Goal: Transaction & Acquisition: Purchase product/service

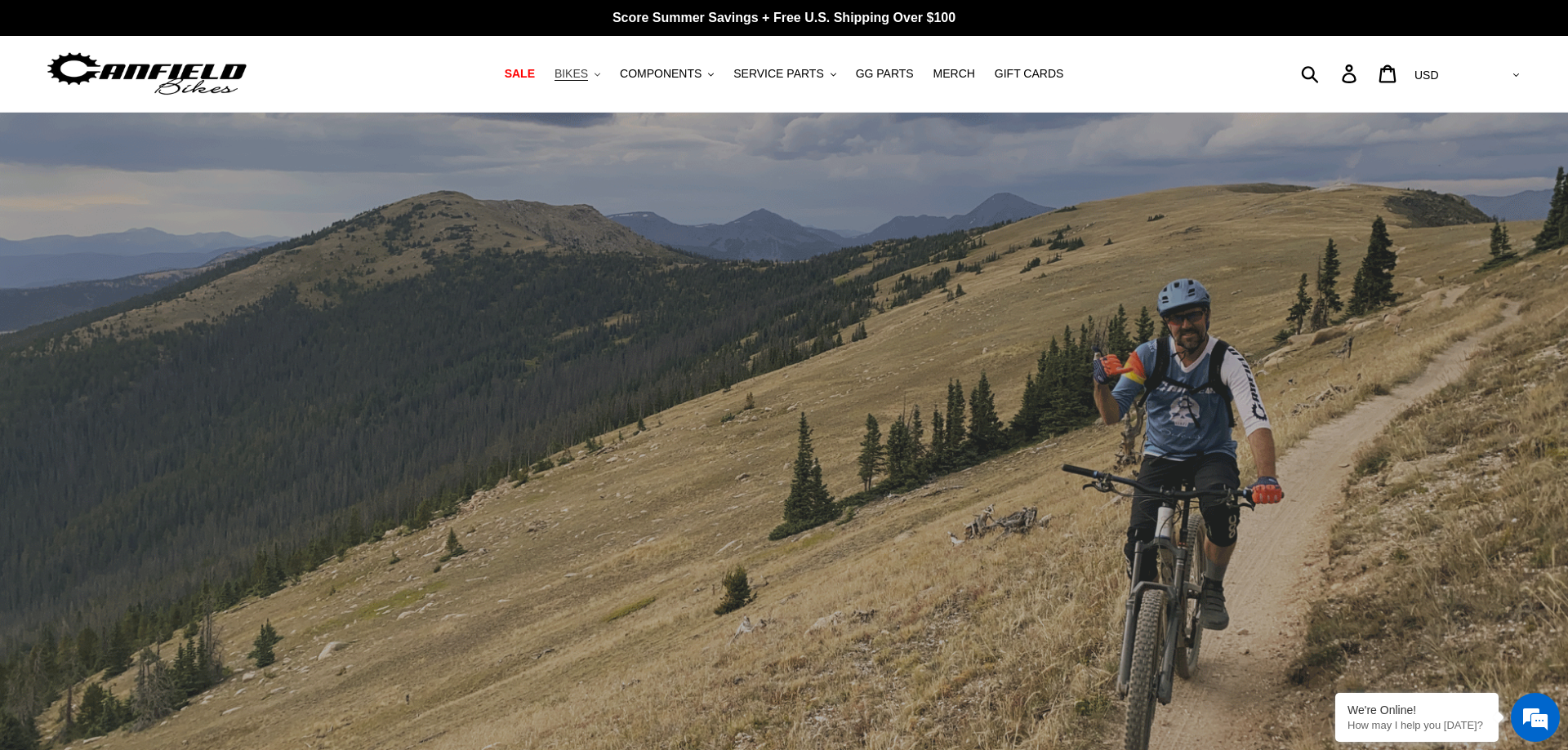
click at [588, 74] on span "BIKES" at bounding box center [571, 73] width 34 height 14
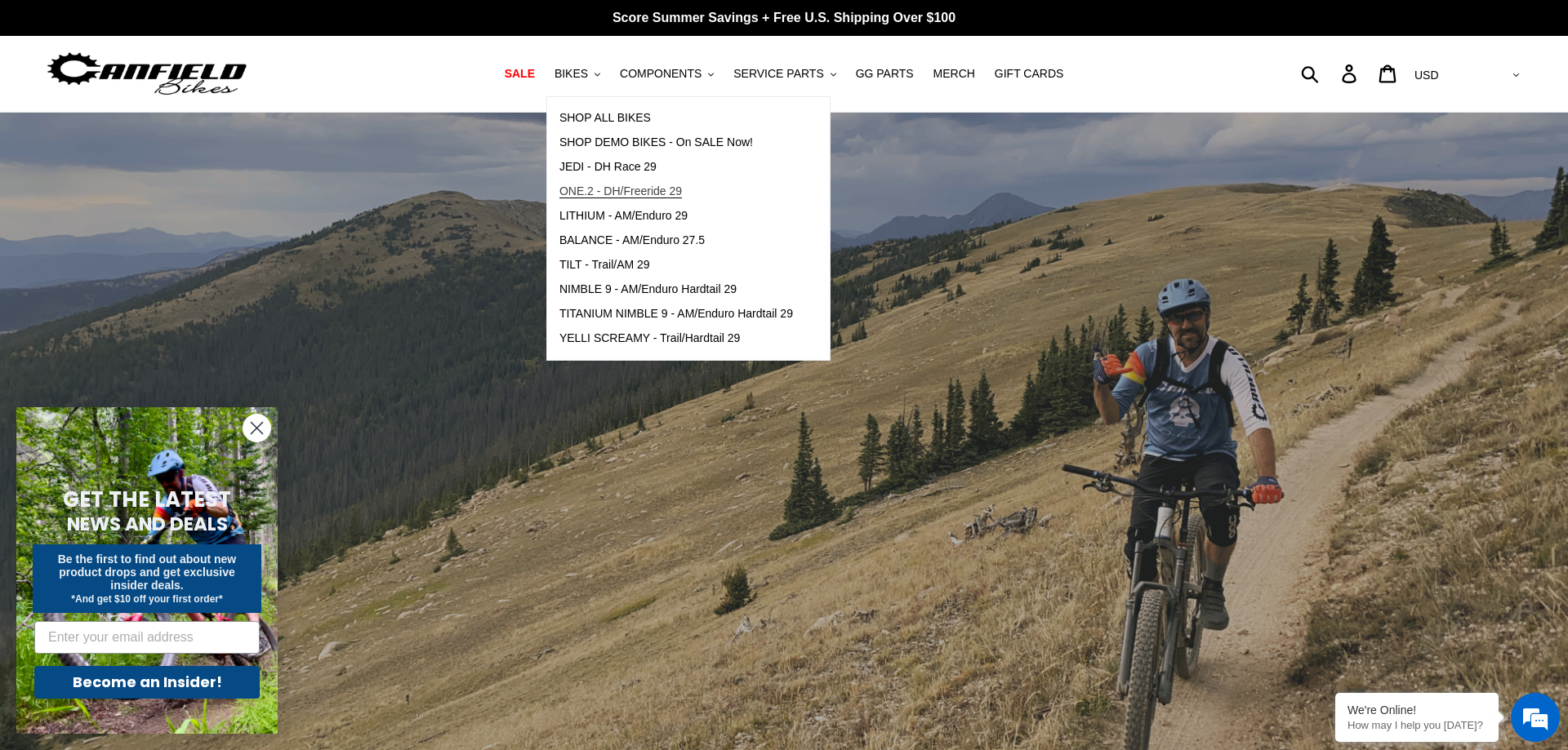
click at [614, 197] on span "ONE.2 - DH/Freeride 29" at bounding box center [621, 191] width 123 height 14
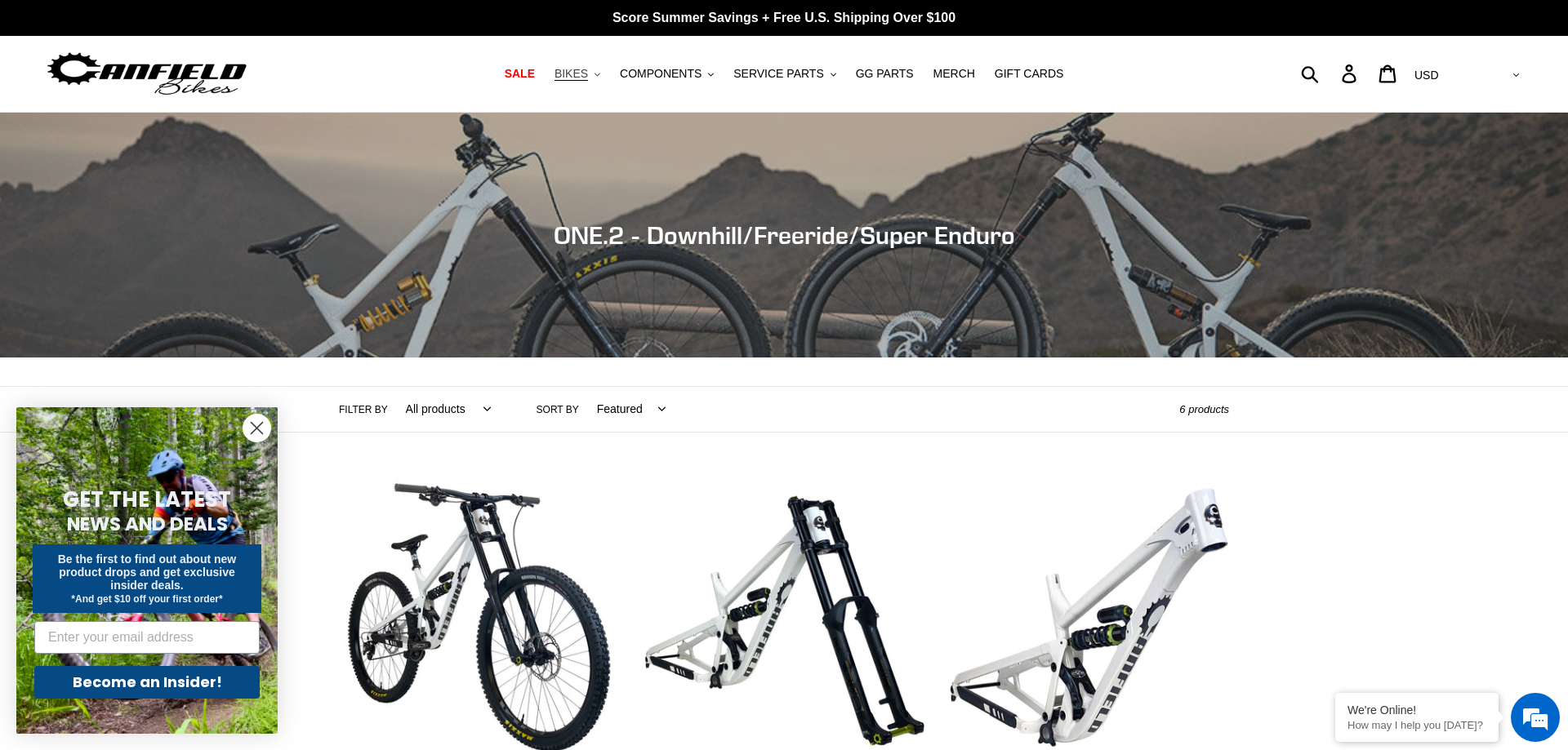
click at [600, 76] on icon ".cls-1{fill:#231f20}" at bounding box center [597, 75] width 6 height 6
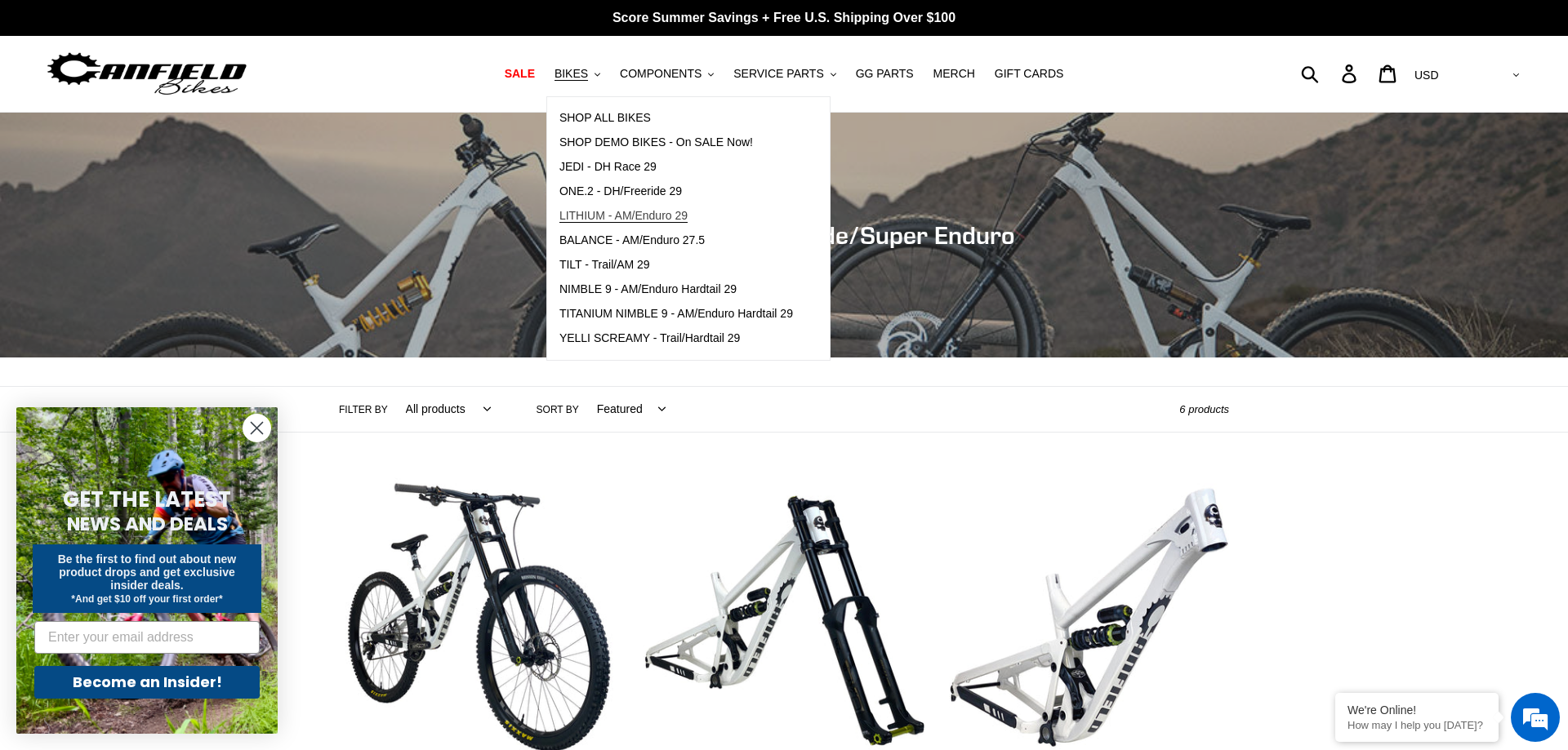
click at [665, 217] on span "LITHIUM - AM/Enduro 29" at bounding box center [624, 216] width 128 height 14
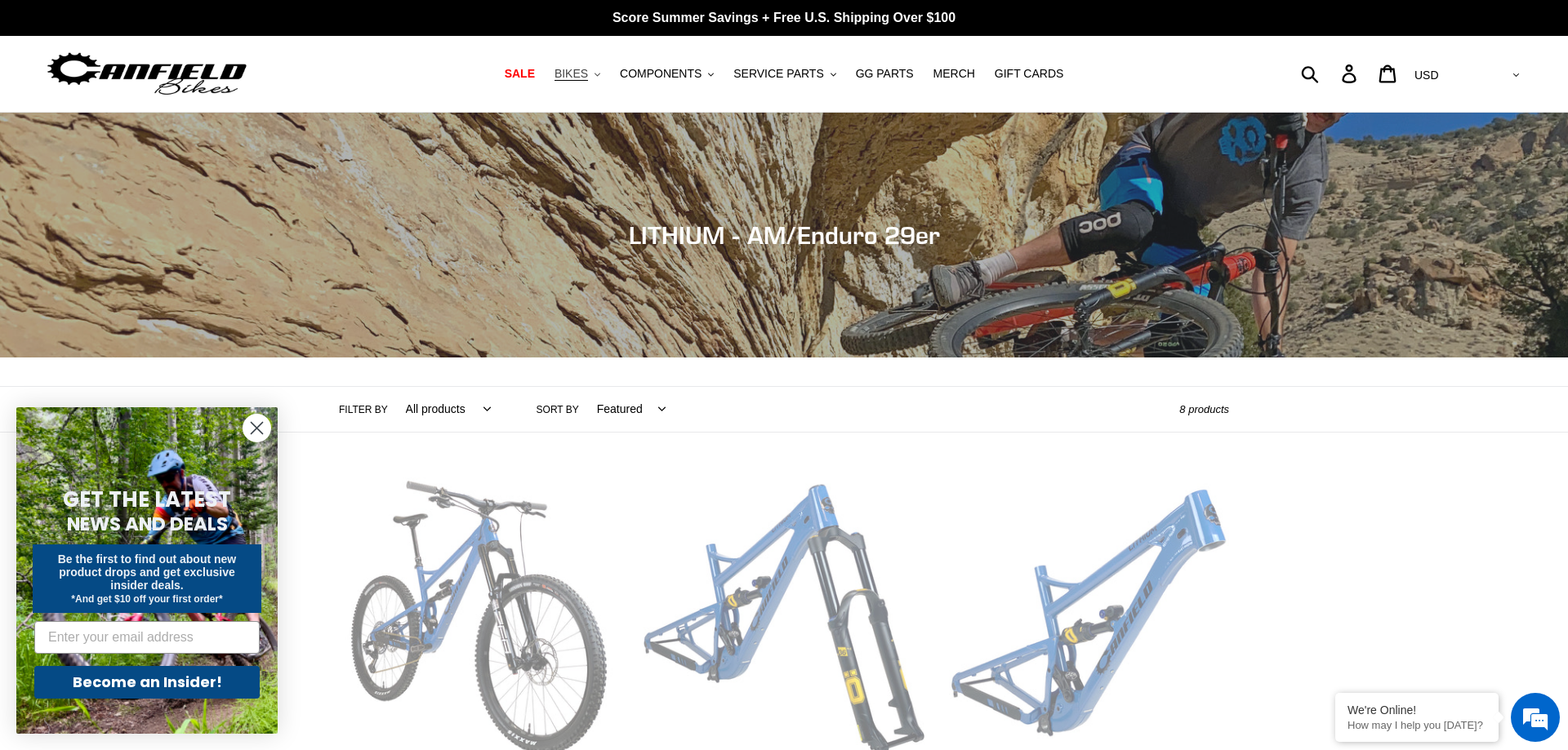
click at [588, 72] on span "BIKES" at bounding box center [571, 73] width 34 height 14
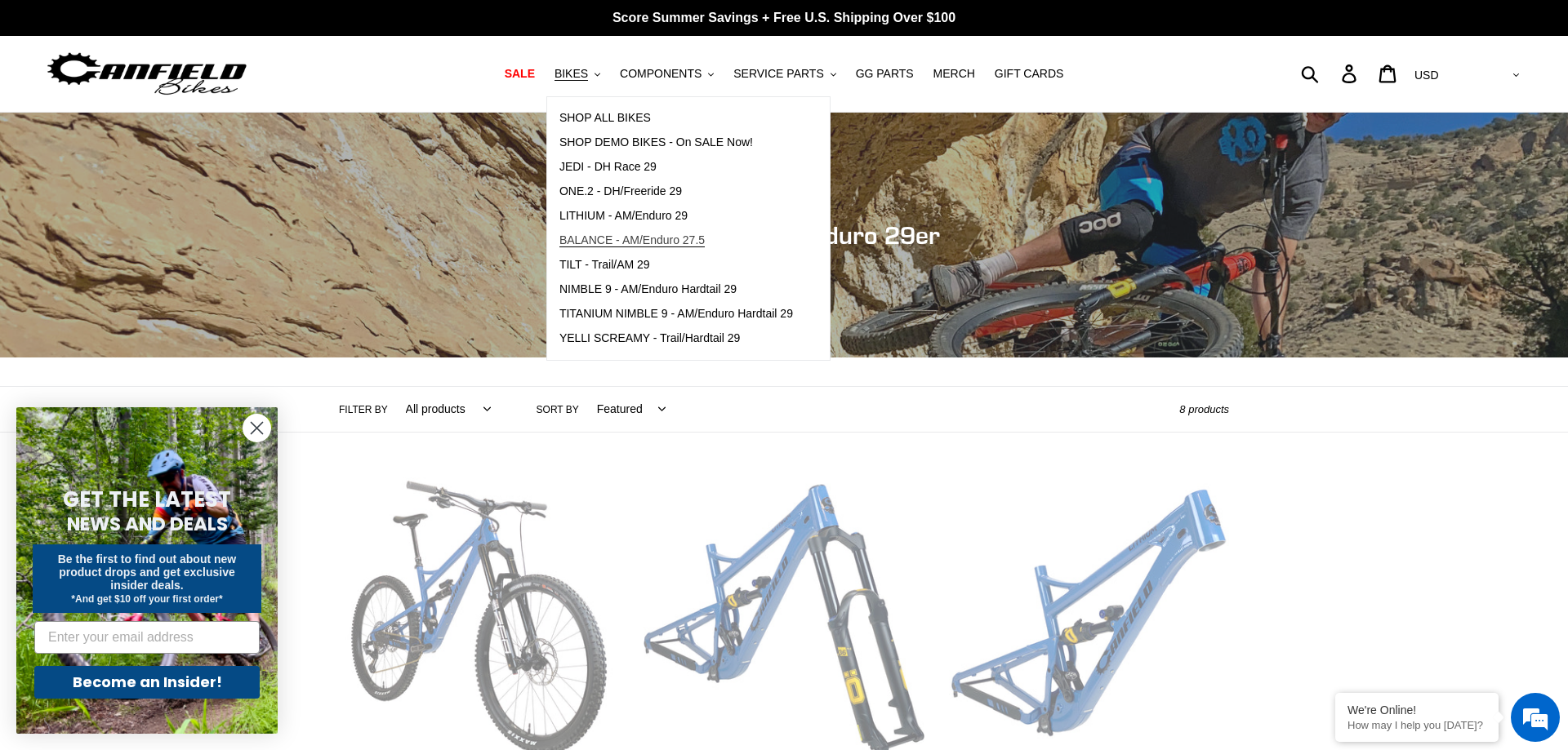
click at [620, 244] on span "BALANCE - AM/Enduro 27.5" at bounding box center [632, 240] width 145 height 14
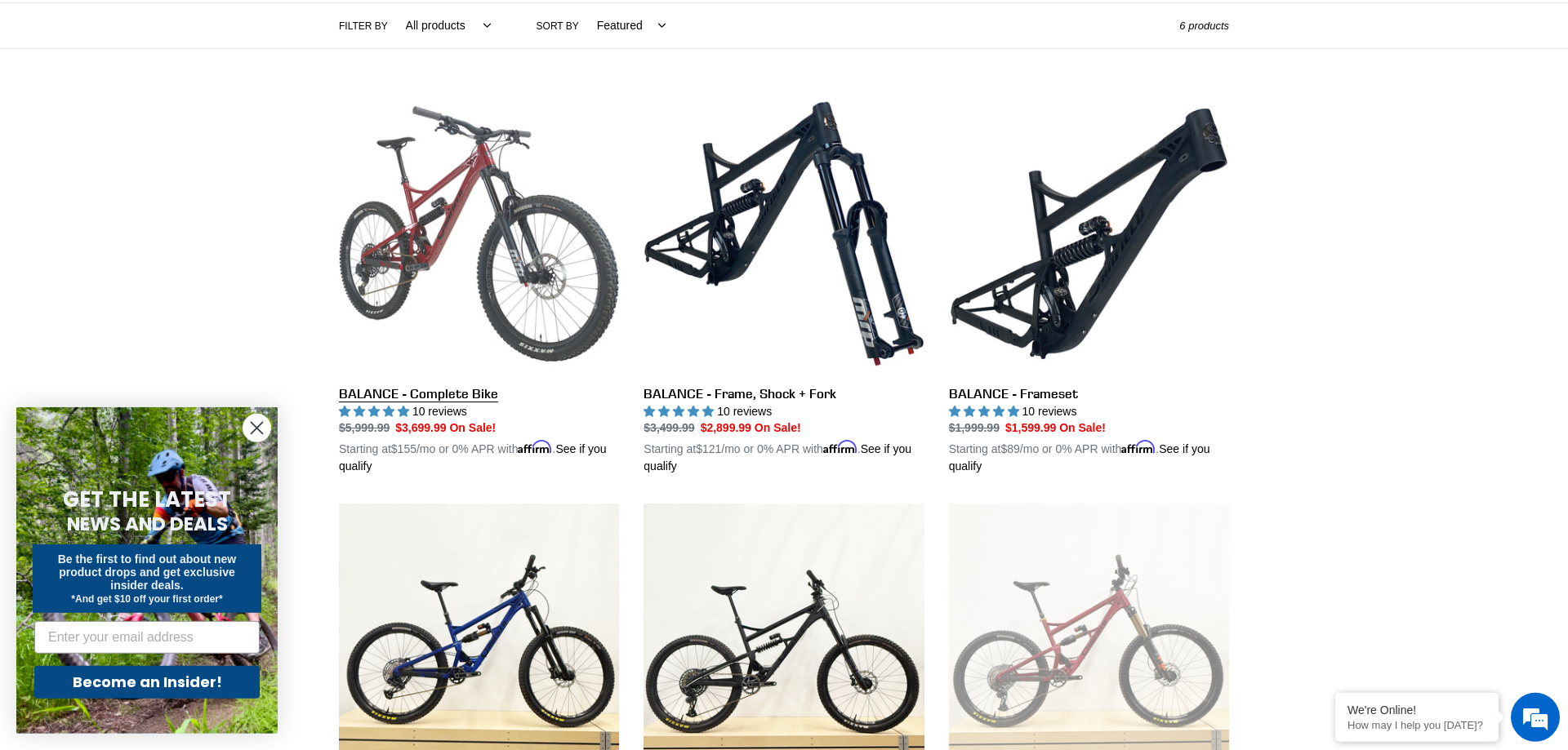
scroll to position [416, 0]
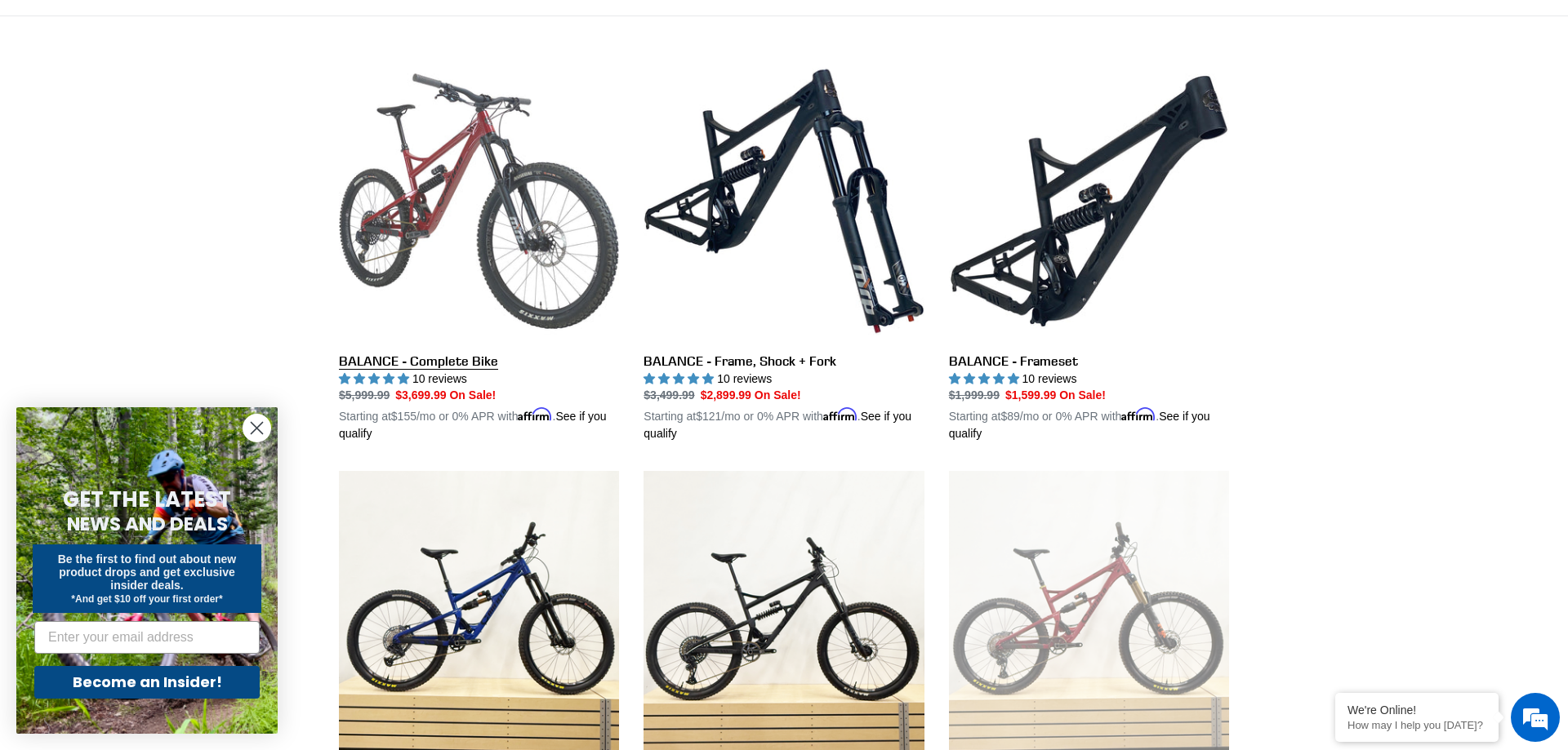
click at [472, 248] on link "BALANCE - Complete Bike" at bounding box center [478, 252] width 280 height 382
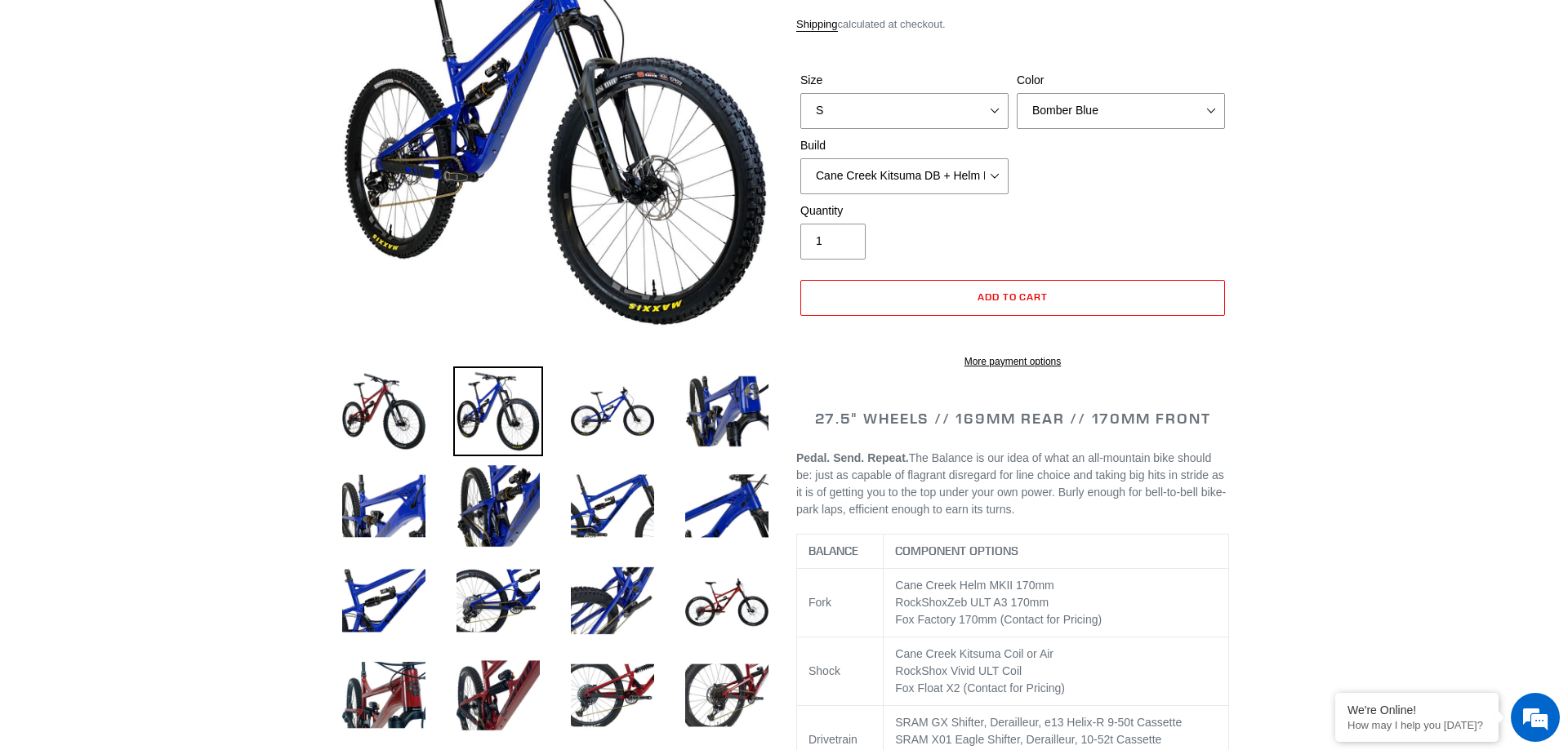
scroll to position [250, 0]
select select "highest-rating"
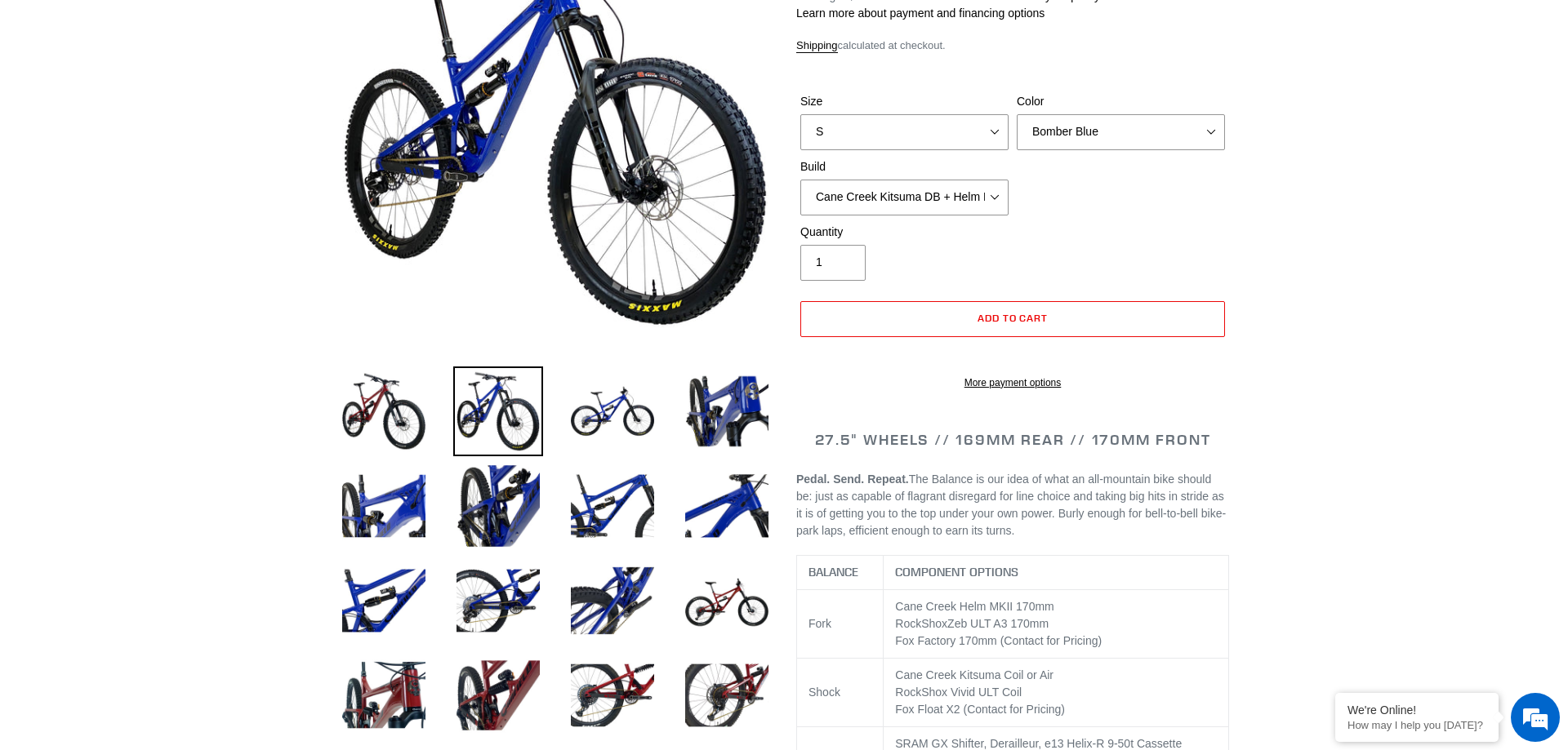
click at [927, 109] on div "Size S M L XL" at bounding box center [904, 121] width 217 height 57
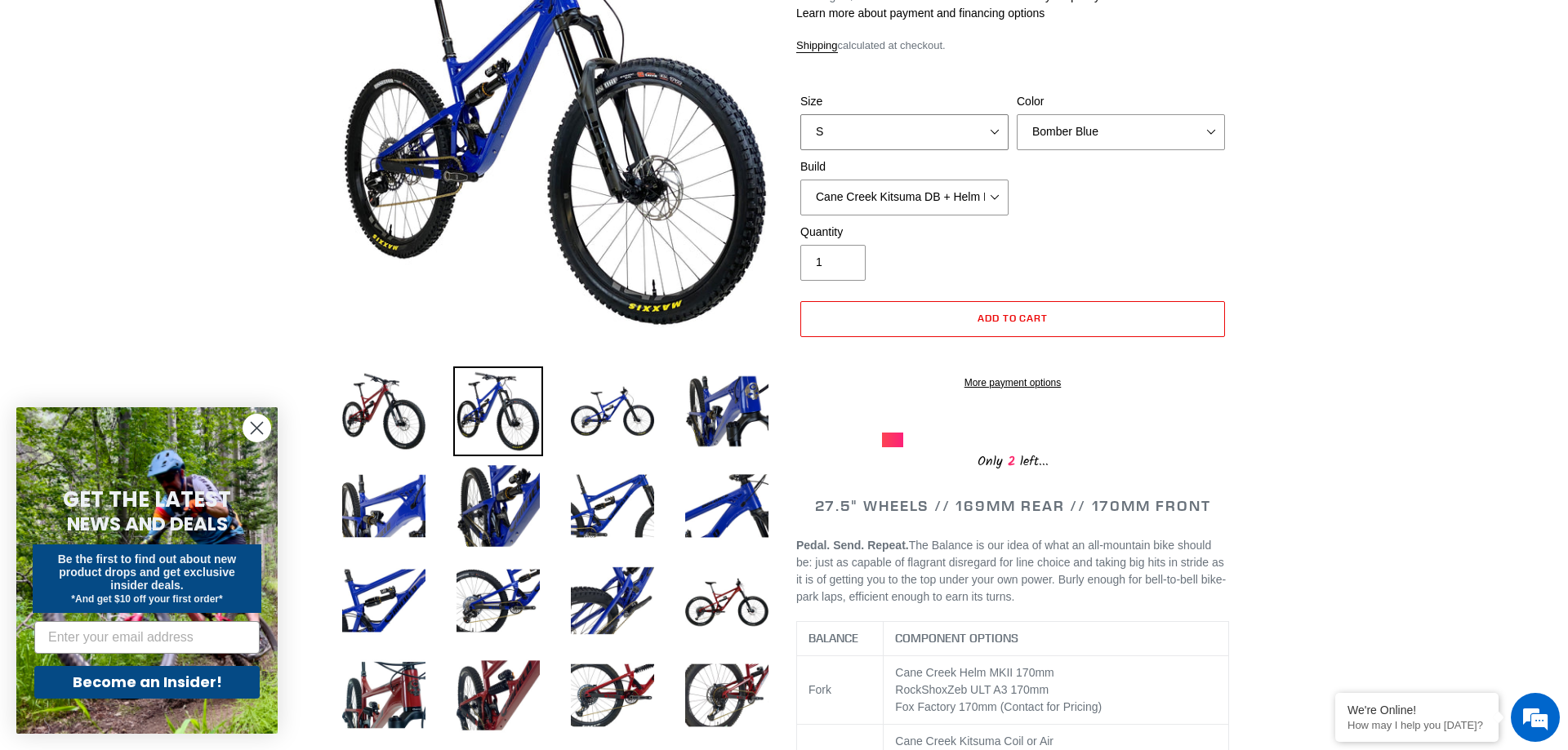
click at [801, 114] on select "S M L XL" at bounding box center [905, 132] width 208 height 36
select select "L"
click option "L" at bounding box center [0, 0] width 0 height 0
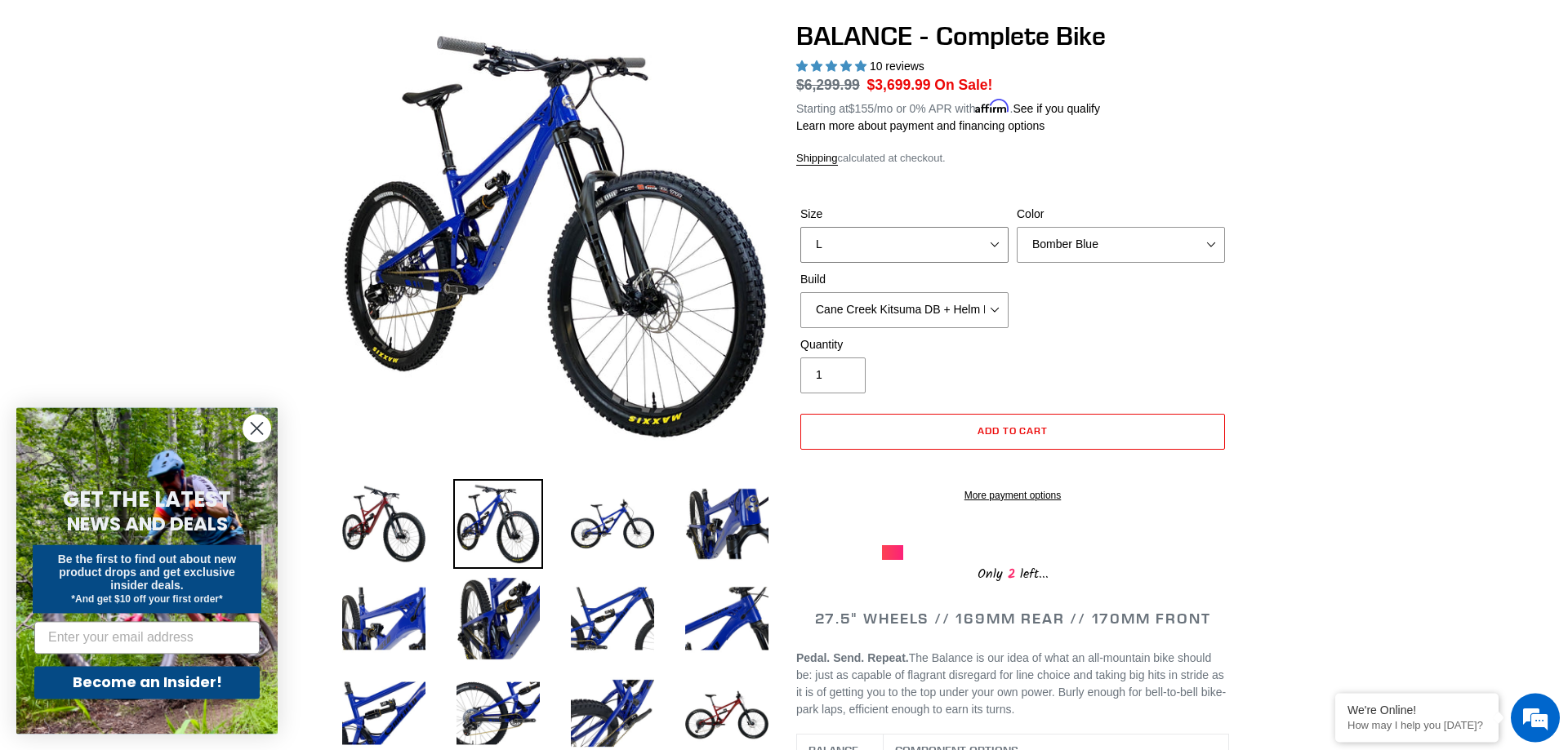
scroll to position [167, 0]
